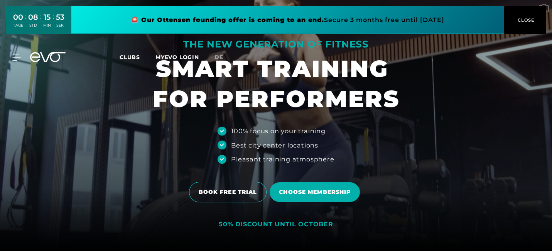
scroll to position [2, 0]
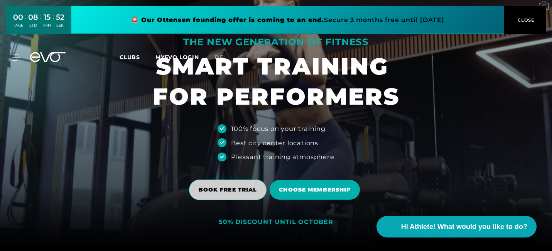
click at [229, 189] on span "BOOK FREE TRIAL" at bounding box center [228, 190] width 59 height 8
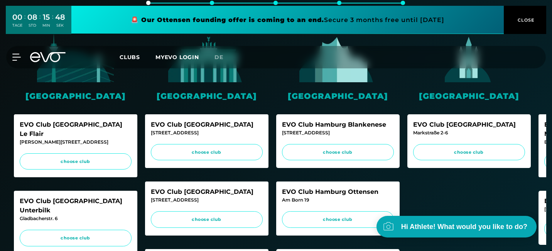
scroll to position [165, 0]
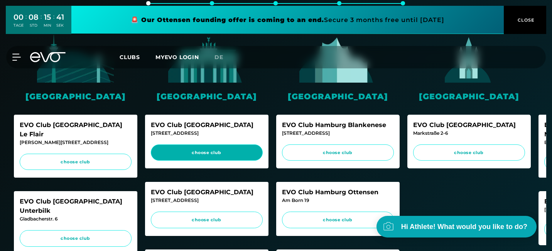
click at [187, 151] on span "choose club" at bounding box center [206, 152] width 97 height 7
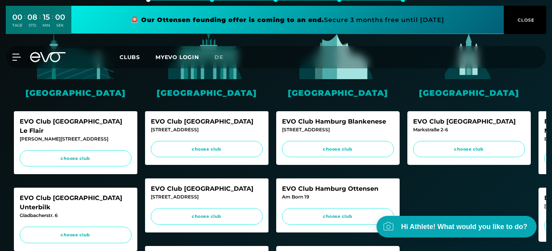
scroll to position [172, 0]
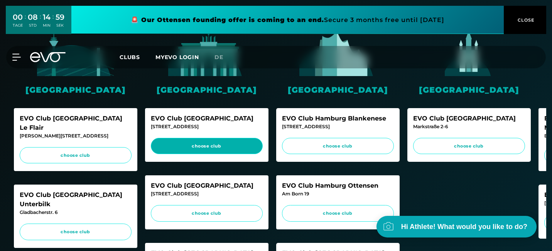
click at [189, 143] on span "choose club" at bounding box center [206, 146] width 97 height 7
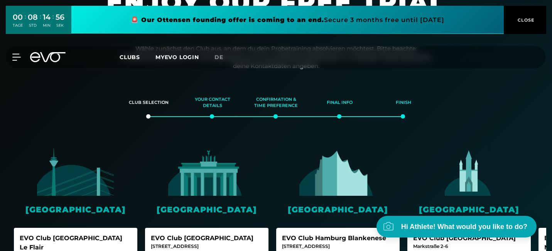
scroll to position [54, 0]
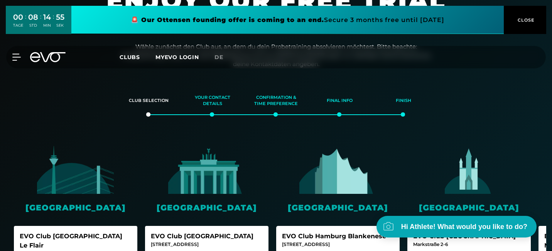
click at [127, 58] on span "Clubs" at bounding box center [130, 57] width 20 height 7
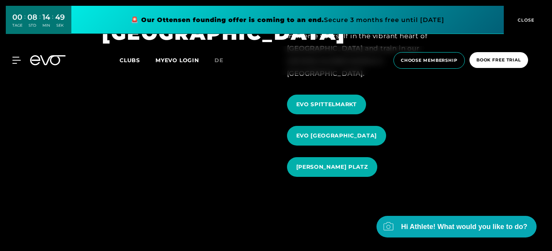
scroll to position [763, 0]
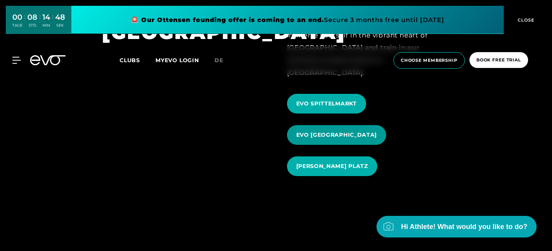
click at [328, 131] on span "EVO [GEOGRAPHIC_DATA]" at bounding box center [336, 135] width 81 height 8
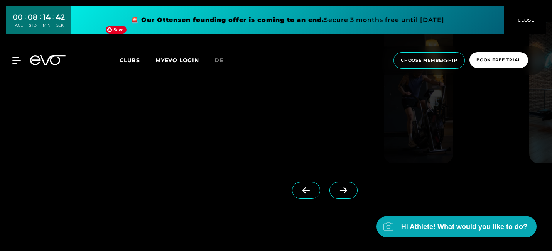
scroll to position [570, 0]
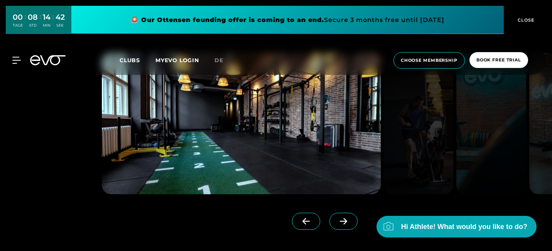
click at [332, 217] on span at bounding box center [344, 221] width 28 height 17
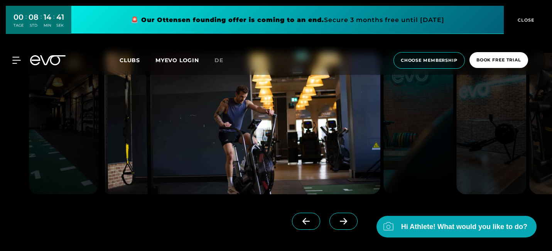
click at [332, 217] on span at bounding box center [344, 221] width 28 height 17
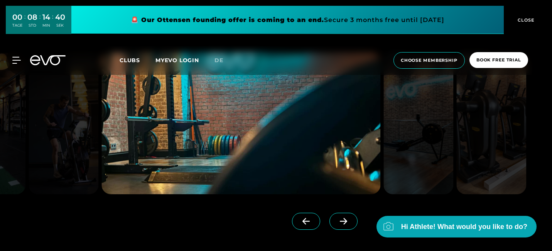
click at [332, 217] on span at bounding box center [344, 221] width 28 height 17
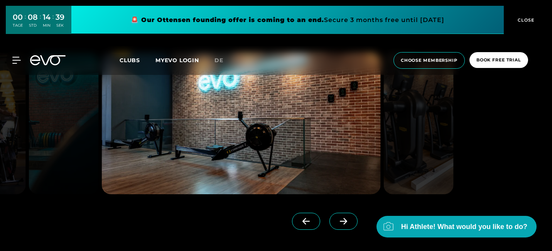
click at [332, 217] on span at bounding box center [344, 221] width 28 height 17
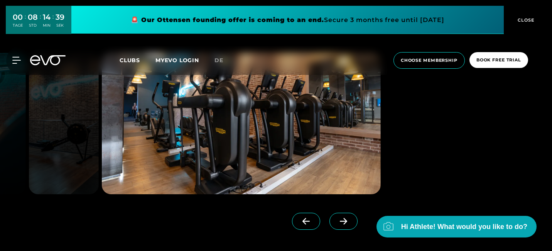
click at [332, 217] on span at bounding box center [344, 221] width 28 height 17
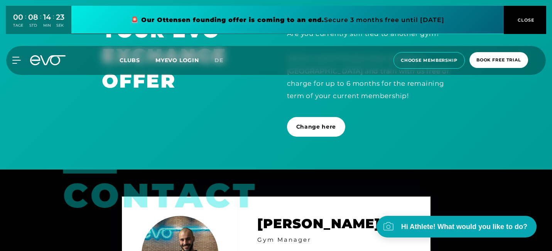
scroll to position [2000, 0]
